Goal: Obtain resource: Download file/media

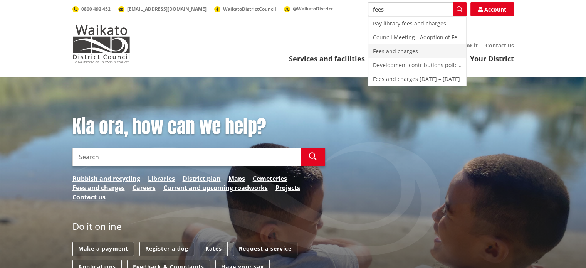
click at [408, 55] on div "Fees and charges" at bounding box center [417, 51] width 98 height 14
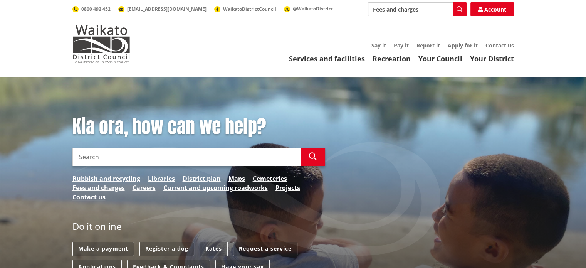
type input "Fees and charges"
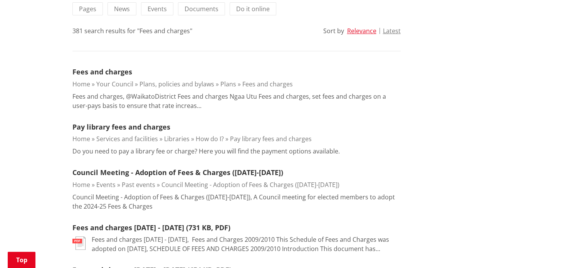
scroll to position [205, 0]
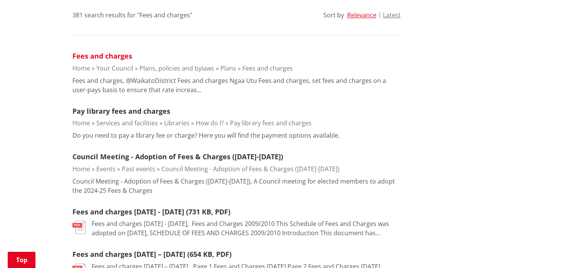
click at [107, 57] on link "Fees and charges" at bounding box center [102, 55] width 60 height 9
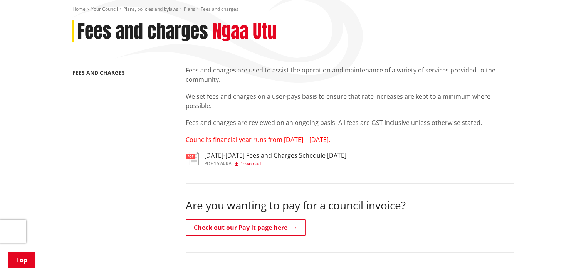
scroll to position [141, 0]
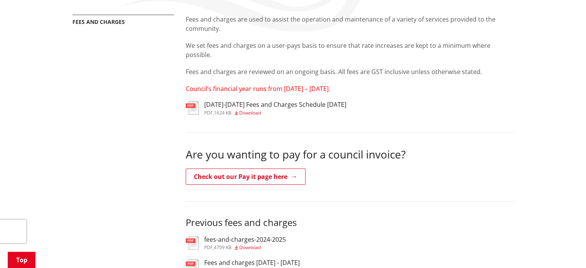
click at [246, 111] on span "Download" at bounding box center [250, 112] width 22 height 7
